Goal: Entertainment & Leisure: Consume media (video, audio)

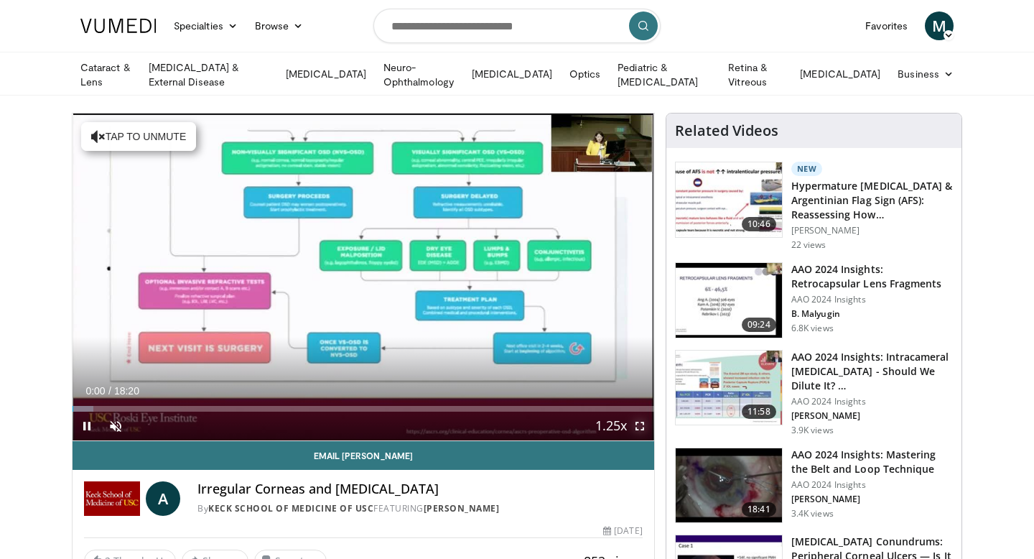
click at [638, 425] on span "Video Player" at bounding box center [640, 426] width 29 height 29
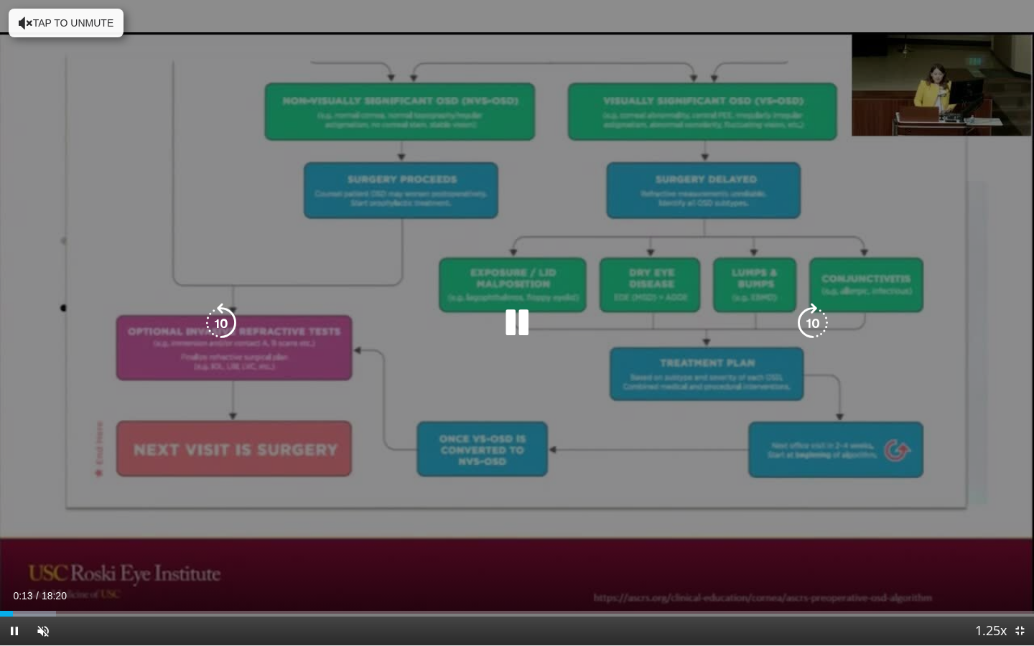
click at [70, 29] on button "Tap to unmute" at bounding box center [66, 23] width 115 height 29
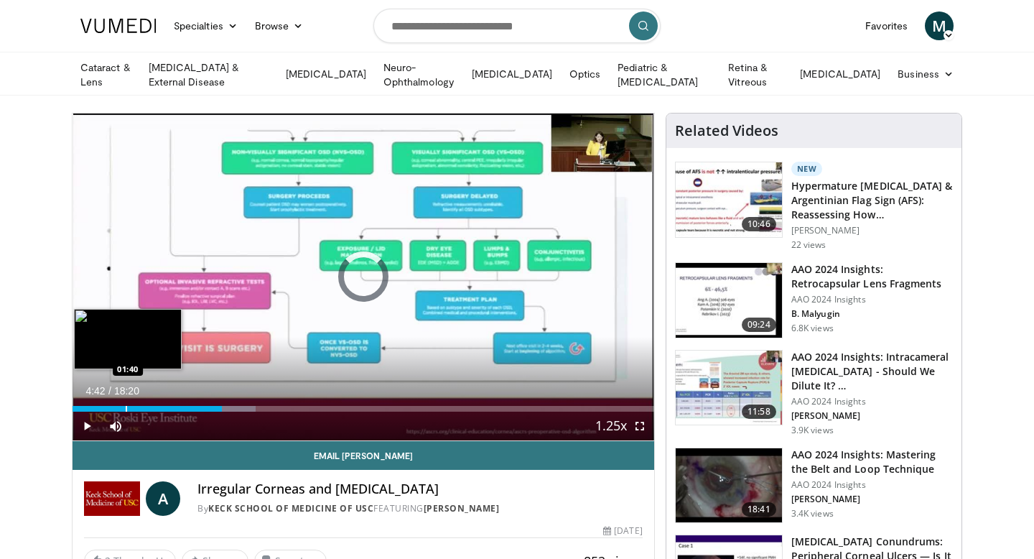
click at [126, 407] on div "Progress Bar" at bounding box center [126, 409] width 1 height 6
click at [91, 406] on div "Progress Bar" at bounding box center [91, 409] width 1 height 6
click at [80, 406] on div "Progress Bar" at bounding box center [80, 409] width 1 height 6
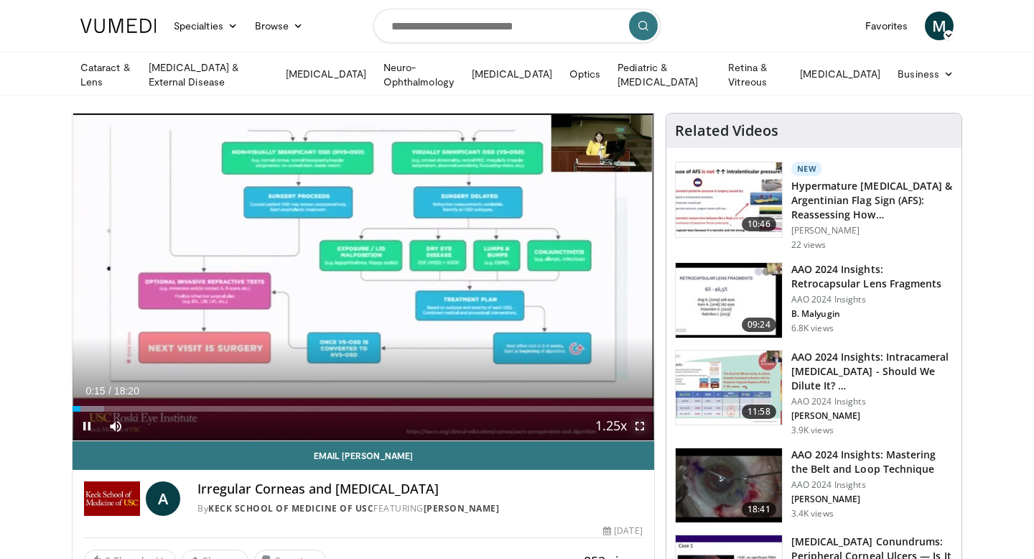
click at [639, 421] on span "Video Player" at bounding box center [640, 426] width 29 height 29
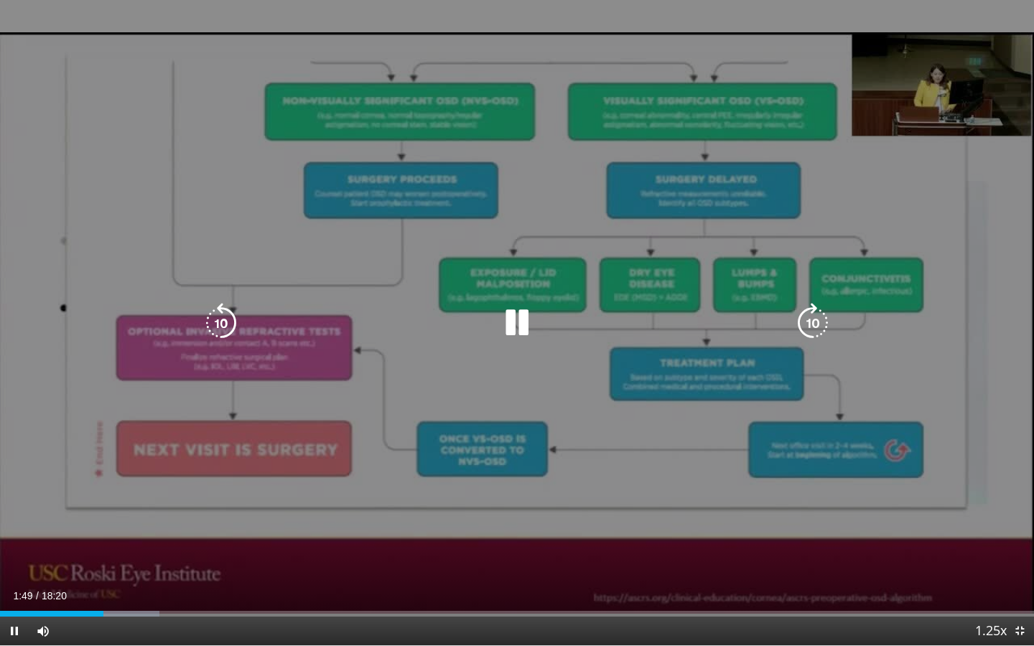
click at [672, 515] on div "10 seconds Tap to unmute" at bounding box center [517, 323] width 1034 height 646
click at [233, 321] on icon "Video Player" at bounding box center [221, 323] width 40 height 40
click at [509, 323] on icon "Video Player" at bounding box center [517, 323] width 40 height 40
click at [230, 328] on icon "Video Player" at bounding box center [221, 323] width 40 height 40
click at [518, 318] on icon "Video Player" at bounding box center [517, 323] width 40 height 40
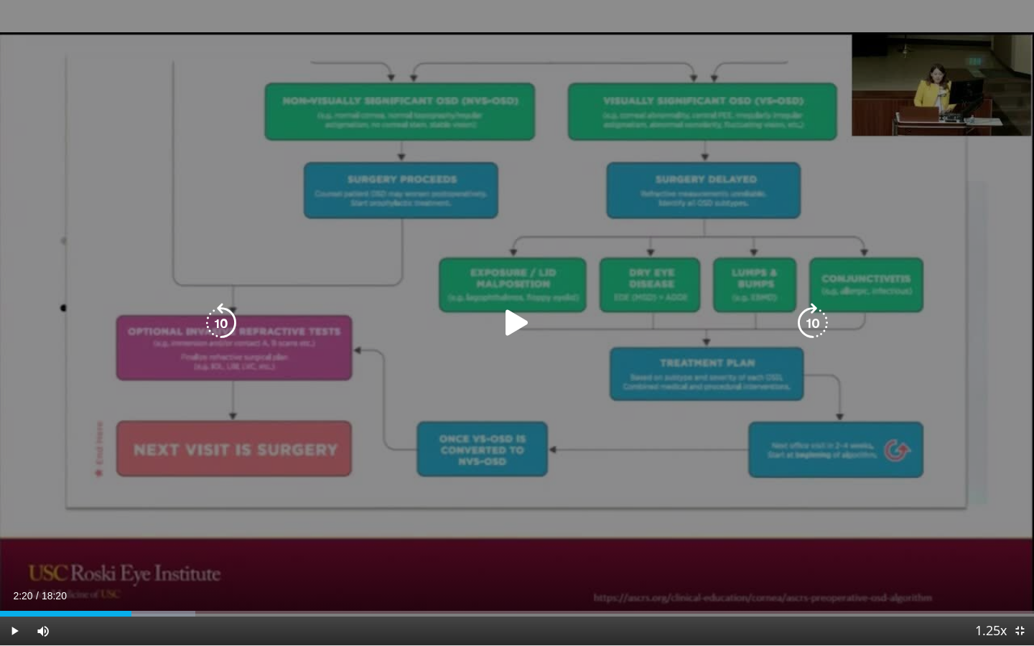
click at [520, 326] on icon "Video Player" at bounding box center [517, 323] width 40 height 40
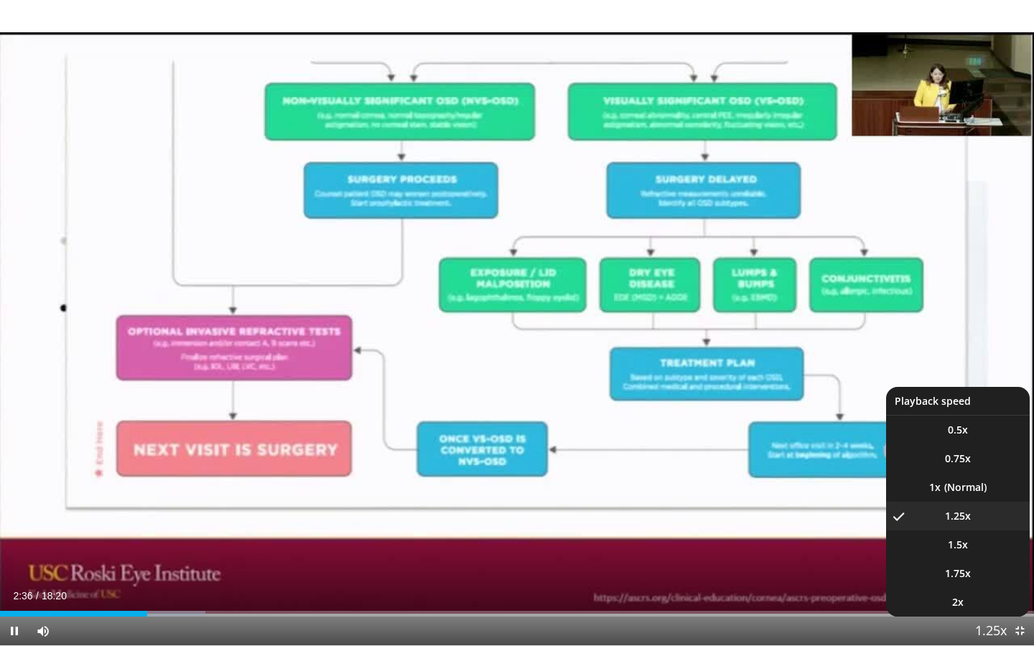
click at [990, 558] on span "Video Player" at bounding box center [991, 632] width 20 height 29
click at [956, 492] on li "1x" at bounding box center [958, 487] width 144 height 29
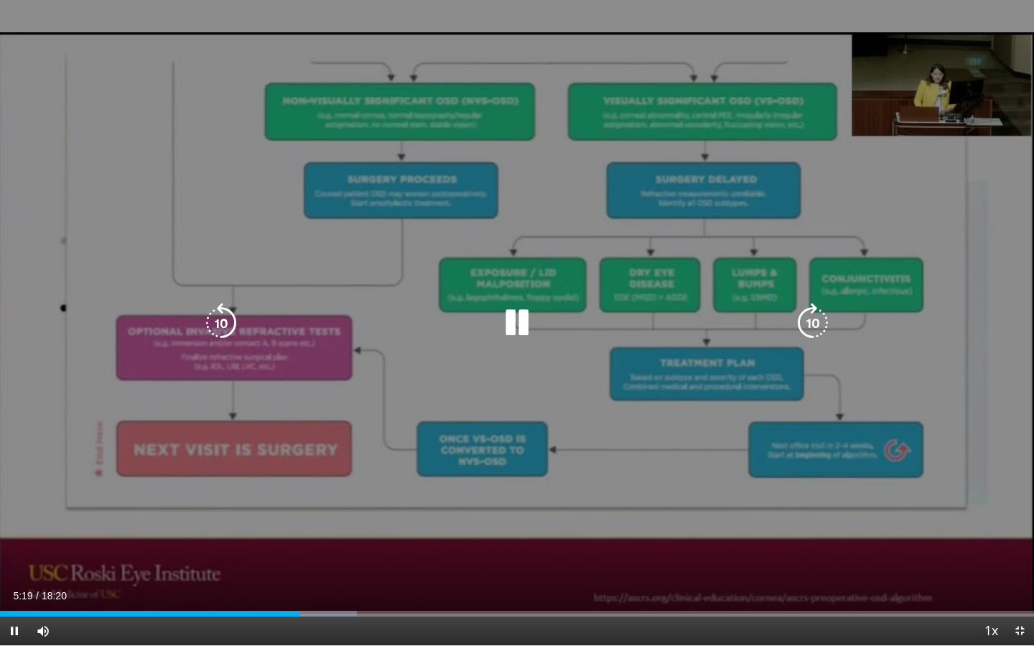
click at [232, 320] on icon "Video Player" at bounding box center [221, 323] width 40 height 40
click at [310, 432] on div "10 seconds Tap to unmute" at bounding box center [517, 323] width 1034 height 646
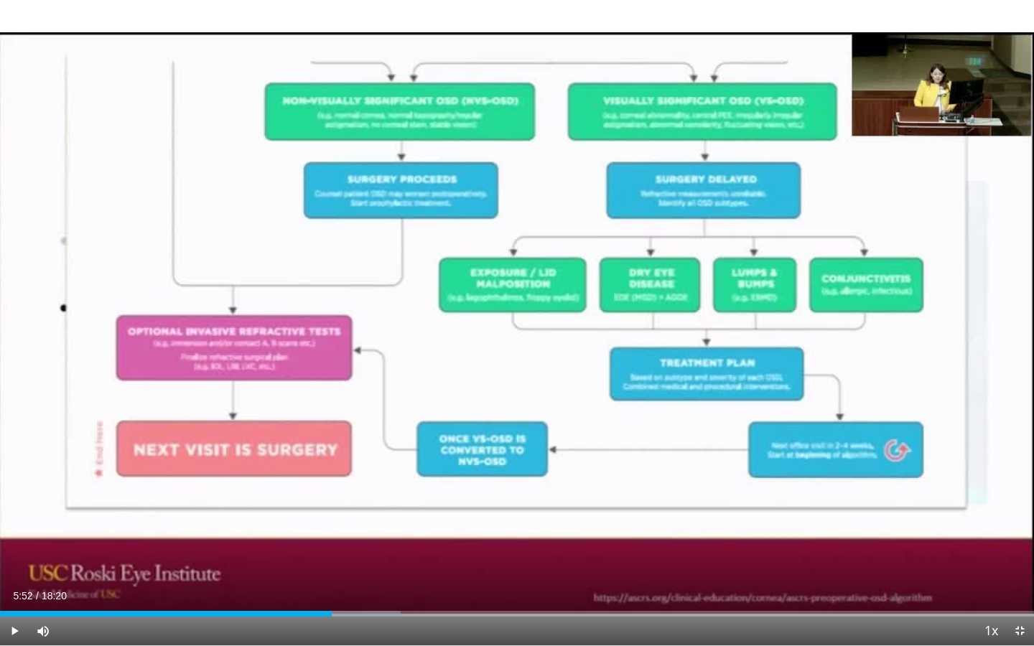
click at [419, 395] on div "10 seconds Tap to unmute" at bounding box center [517, 323] width 1034 height 646
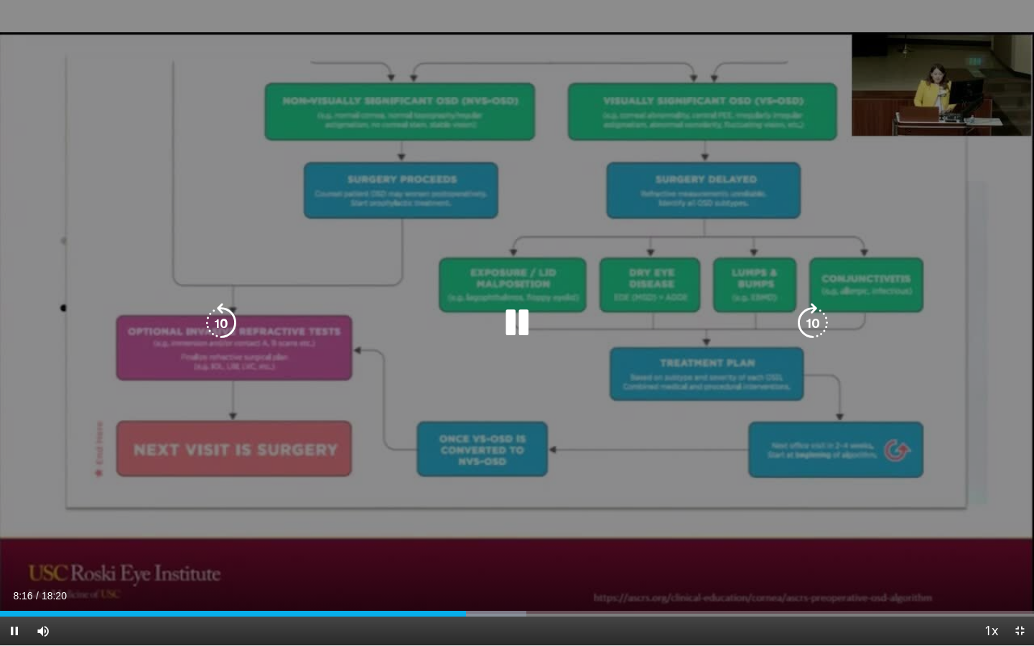
click at [209, 312] on icon "Video Player" at bounding box center [221, 323] width 40 height 40
click at [514, 321] on icon "Video Player" at bounding box center [517, 323] width 40 height 40
click at [227, 335] on icon "Video Player" at bounding box center [221, 323] width 40 height 40
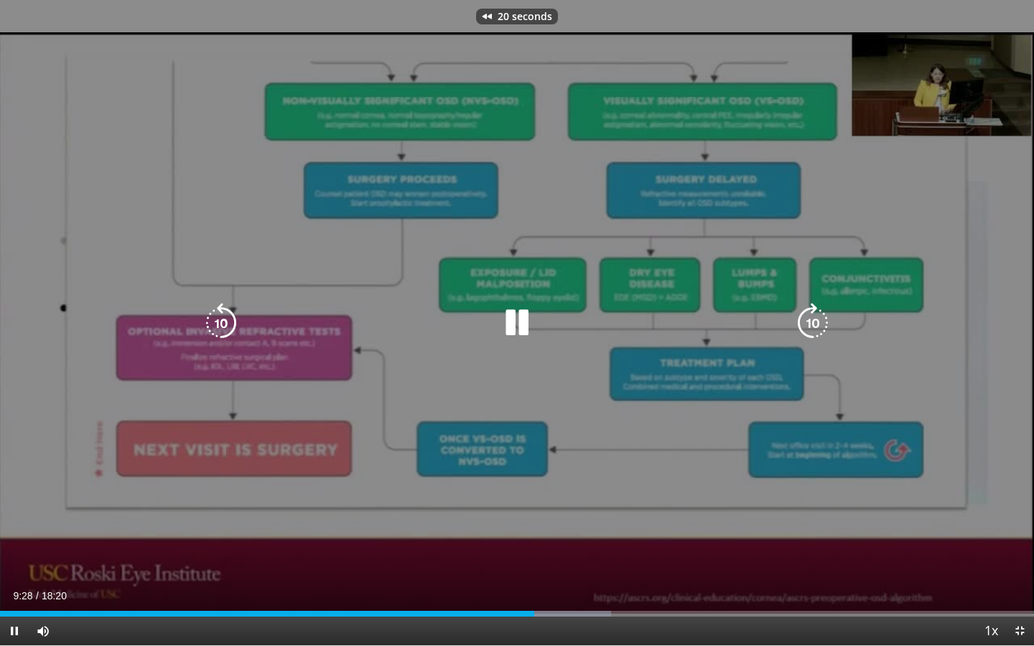
click at [227, 335] on icon "Video Player" at bounding box center [221, 323] width 40 height 40
click at [225, 328] on icon "Video Player" at bounding box center [221, 323] width 40 height 40
click at [257, 247] on div "20 seconds Tap to unmute" at bounding box center [517, 323] width 1034 height 646
click at [509, 317] on icon "Video Player" at bounding box center [517, 323] width 40 height 40
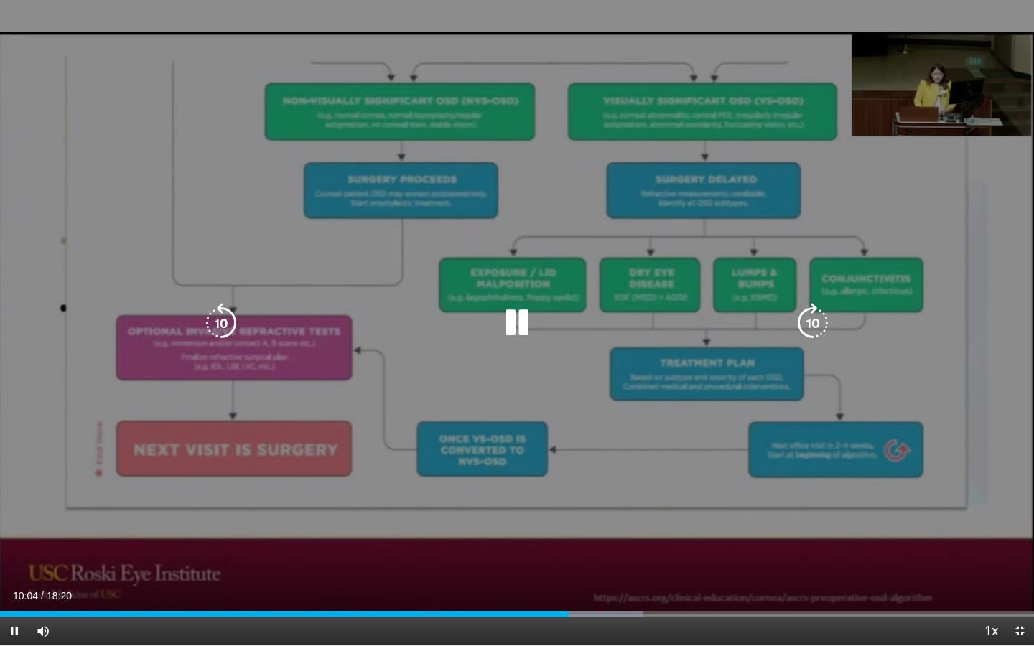
click at [559, 219] on div "20 seconds Tap to unmute" at bounding box center [517, 323] width 1034 height 646
click at [223, 321] on icon "Video Player" at bounding box center [221, 323] width 40 height 40
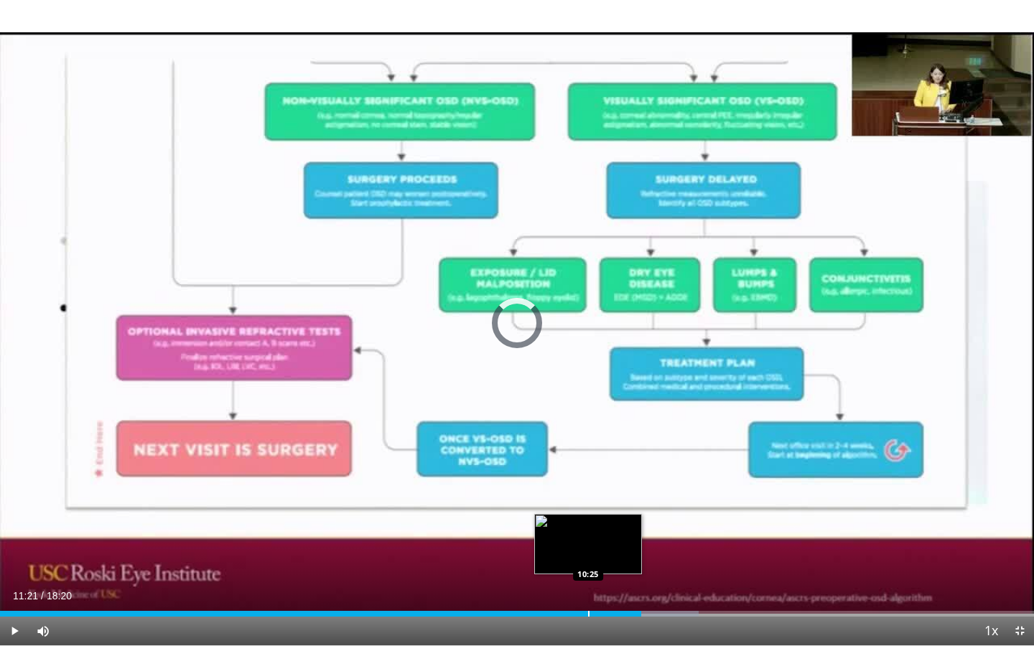
click at [588, 558] on div "Loaded : 67.60% 11:22 10:25" at bounding box center [517, 610] width 1034 height 14
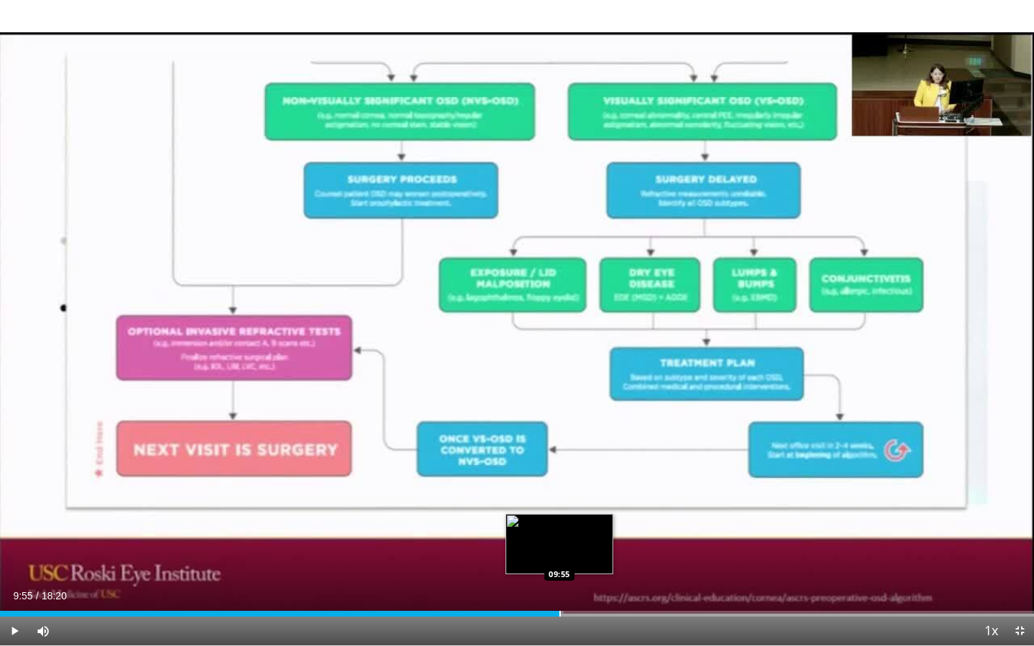
click at [560, 558] on div "Progress Bar" at bounding box center [560, 614] width 1 height 6
click at [577, 558] on div "Progress Bar" at bounding box center [577, 614] width 1 height 6
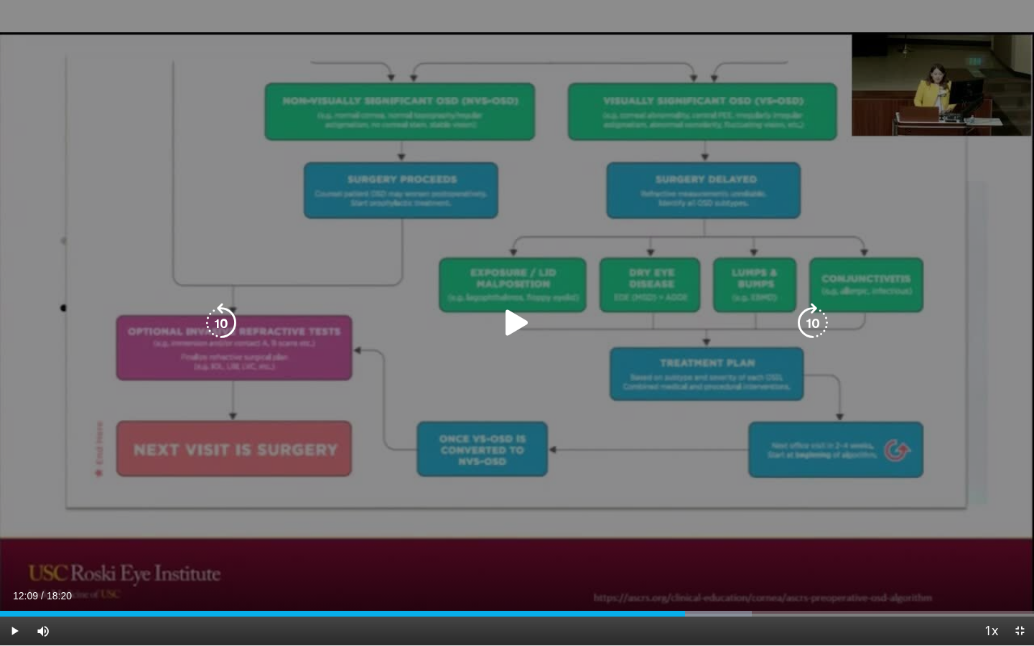
click at [235, 327] on icon "Video Player" at bounding box center [221, 323] width 40 height 40
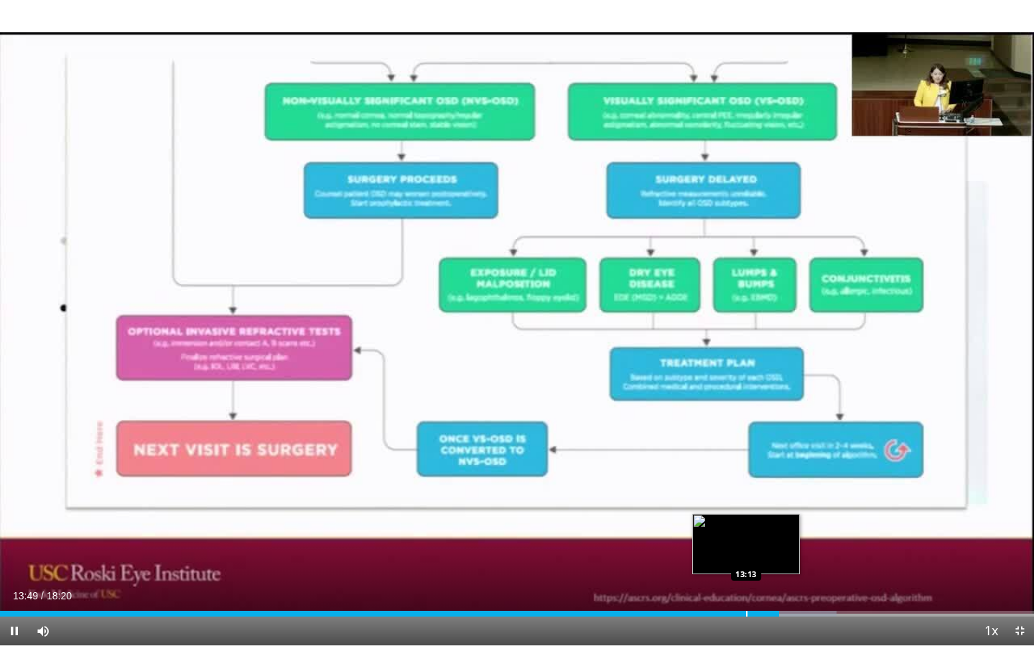
click at [746, 558] on div "Progress Bar" at bounding box center [746, 614] width 1 height 6
click at [731, 558] on div "Progress Bar" at bounding box center [731, 614] width 1 height 6
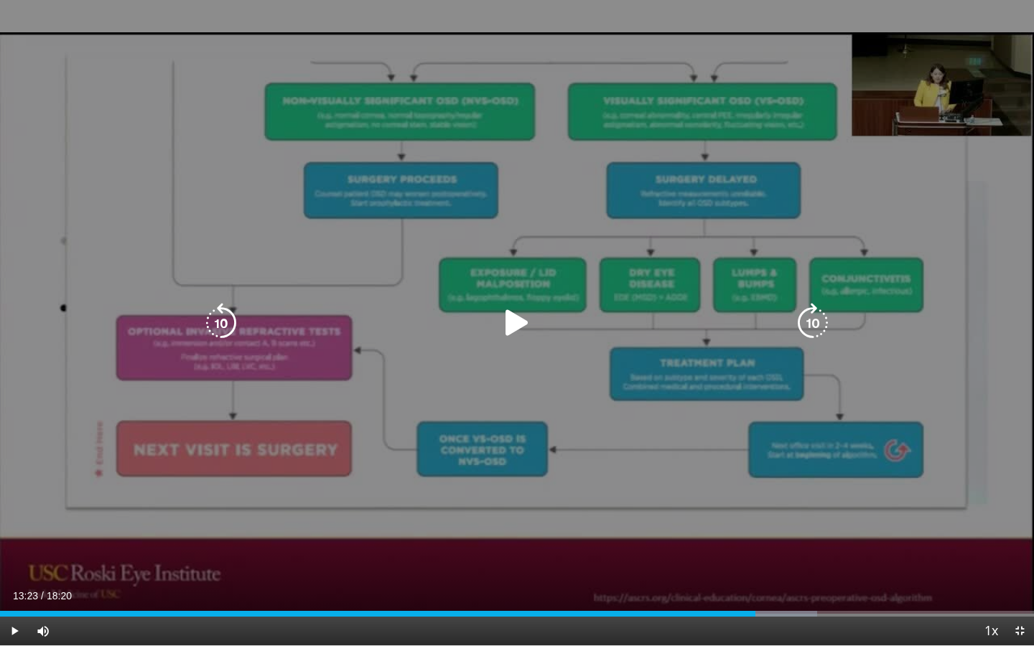
click at [303, 320] on div "Video Player" at bounding box center [517, 323] width 621 height 29
click at [525, 334] on icon "Video Player" at bounding box center [517, 323] width 40 height 40
click at [514, 323] on icon "Video Player" at bounding box center [517, 323] width 40 height 40
click at [506, 476] on div "10 seconds Tap to unmute" at bounding box center [517, 323] width 1034 height 646
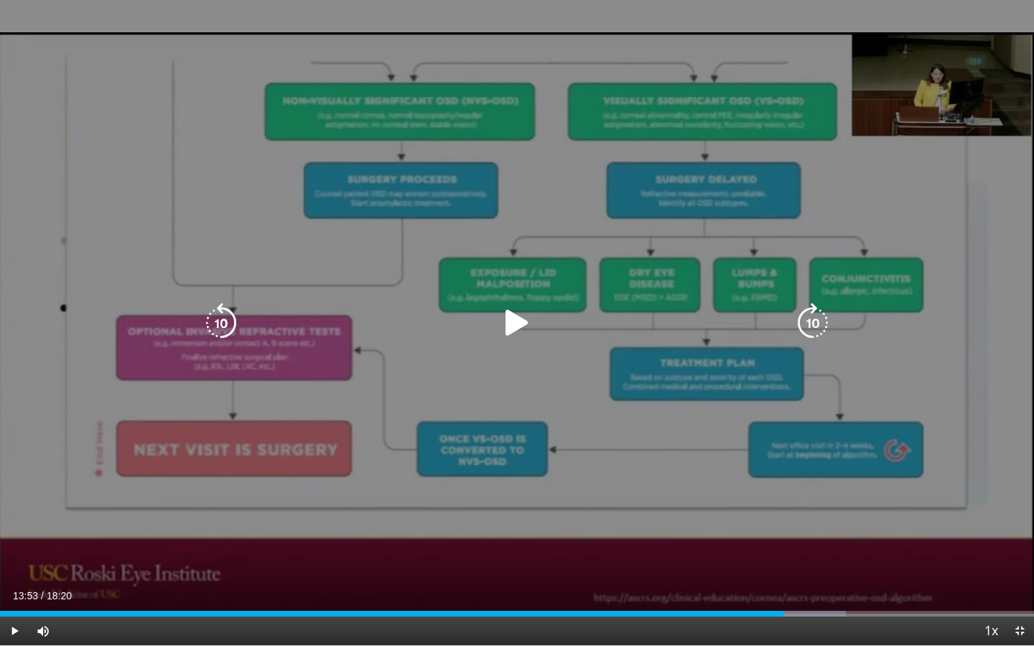
click at [519, 405] on div "10 seconds Tap to unmute" at bounding box center [517, 323] width 1034 height 646
click at [218, 330] on icon "Video Player" at bounding box center [221, 323] width 40 height 40
click at [197, 330] on div "20 seconds Tap to unmute" at bounding box center [517, 323] width 1034 height 646
click at [215, 320] on icon "Video Player" at bounding box center [221, 323] width 40 height 40
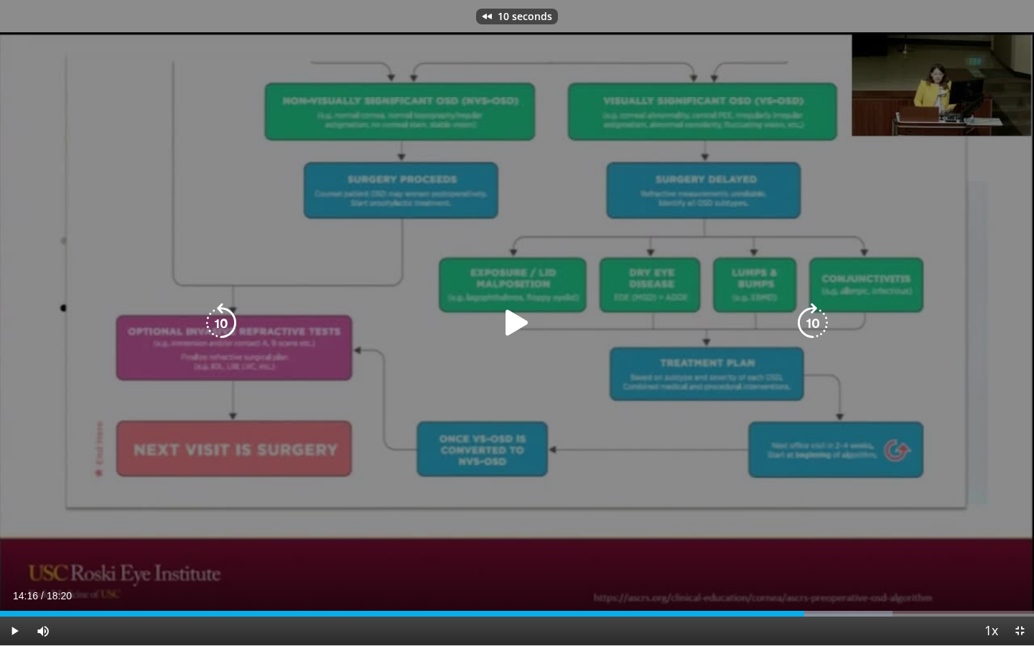
click at [228, 327] on icon "Video Player" at bounding box center [221, 323] width 40 height 40
click at [512, 323] on icon "Video Player" at bounding box center [517, 323] width 40 height 40
click at [215, 324] on icon "Video Player" at bounding box center [221, 323] width 40 height 40
click at [546, 328] on div "Video Player" at bounding box center [517, 323] width 621 height 29
click at [524, 324] on icon "Video Player" at bounding box center [517, 323] width 40 height 40
